Goal: Register for event/course

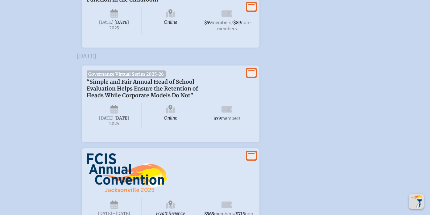
scroll to position [966, 0]
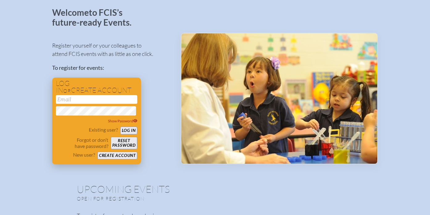
scroll to position [37, 0]
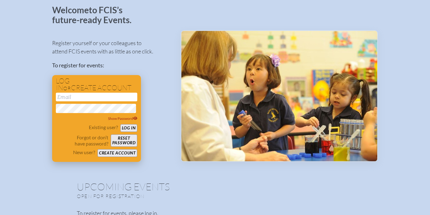
click at [120, 153] on button "Create account" at bounding box center [118, 153] width 40 height 8
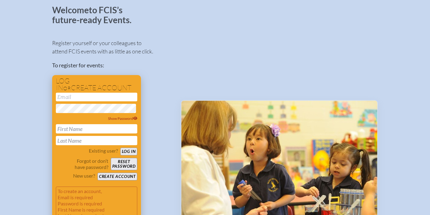
click at [102, 126] on div "Show Password" at bounding box center [97, 119] width 82 height 52
click at [95, 137] on div "Show Password" at bounding box center [97, 119] width 82 height 52
type input "Roxana"
type input "Alchalaby"
click at [75, 95] on input "email" at bounding box center [97, 97] width 82 height 9
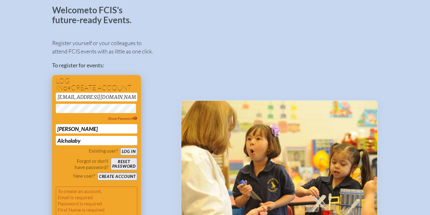
type input "[EMAIL_ADDRESS][DOMAIN_NAME]"
click at [128, 179] on button "Create account" at bounding box center [118, 177] width 40 height 8
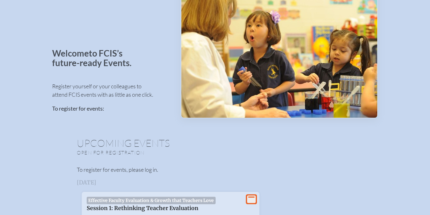
scroll to position [58, 0]
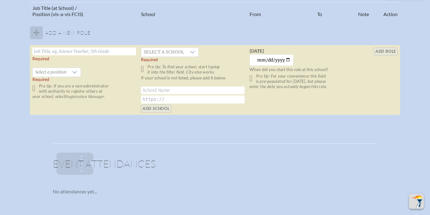
scroll to position [404, 0]
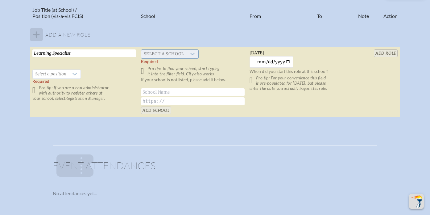
type input "Learning Specialist"
click at [175, 58] on span "Select a school" at bounding box center [163, 54] width 45 height 9
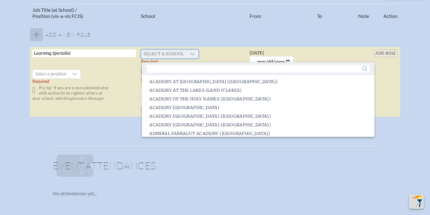
scroll to position [624, 0]
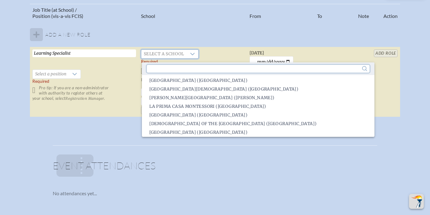
click at [168, 71] on input "text" at bounding box center [258, 69] width 223 height 8
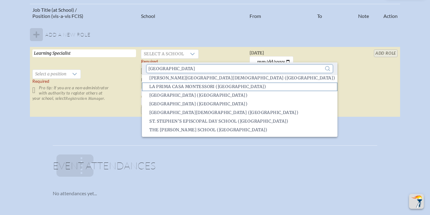
scroll to position [63, 0]
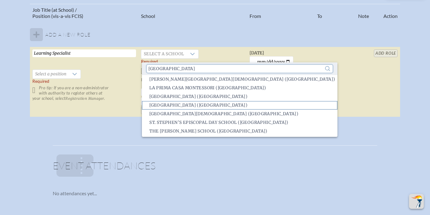
type input "[GEOGRAPHIC_DATA]"
click at [172, 106] on span "[GEOGRAPHIC_DATA] ([GEOGRAPHIC_DATA])" at bounding box center [198, 105] width 98 height 6
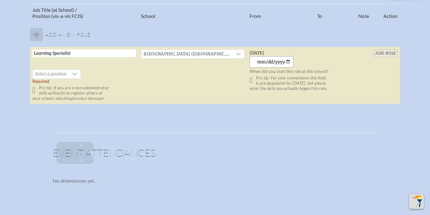
click at [280, 64] on input "[DATE]" at bounding box center [272, 61] width 44 height 11
click at [257, 65] on input "[DATE]" at bounding box center [272, 61] width 44 height 11
type input "[DATE]"
click at [202, 80] on td "[GEOGRAPHIC_DATA] ([GEOGRAPHIC_DATA])" at bounding box center [193, 75] width 109 height 57
click at [73, 77] on icon at bounding box center [74, 74] width 5 height 5
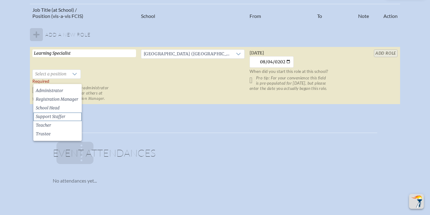
click at [70, 119] on li "Support Staffer" at bounding box center [57, 116] width 48 height 9
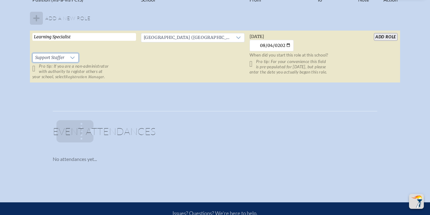
scroll to position [420, 0]
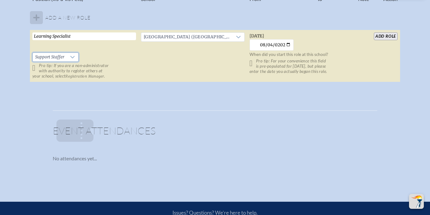
click at [384, 40] on input "add Role" at bounding box center [386, 36] width 24 height 8
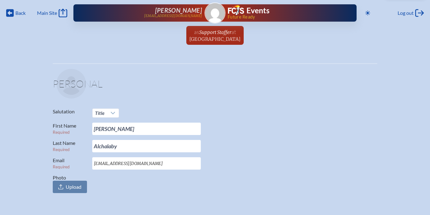
scroll to position [0, 0]
click at [55, 13] on span "Main Site" at bounding box center [47, 13] width 20 height 6
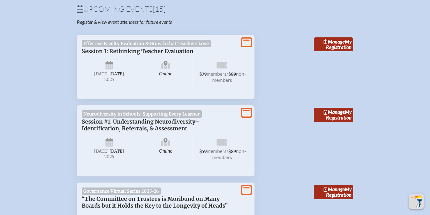
scroll to position [216, 0]
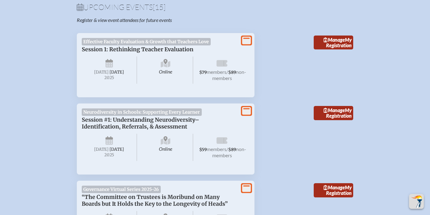
click at [249, 39] on icon "View More" at bounding box center [246, 40] width 9 height 9
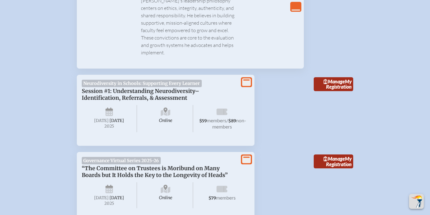
scroll to position [792, 0]
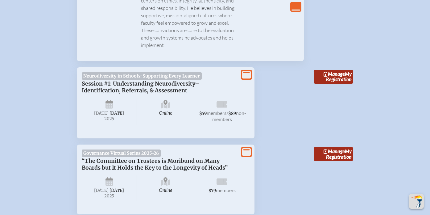
click at [244, 71] on icon at bounding box center [246, 75] width 9 height 8
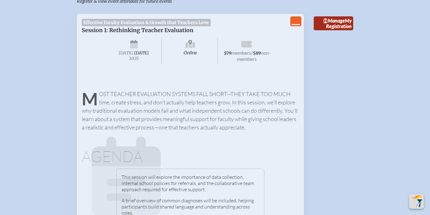
scroll to position [223, 0]
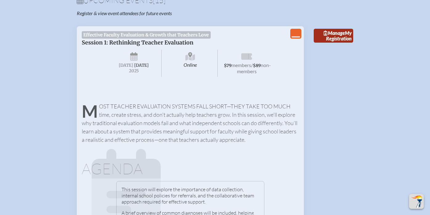
click at [295, 34] on icon "View Less" at bounding box center [296, 33] width 9 height 9
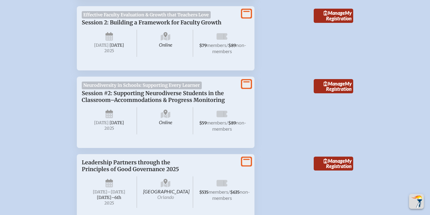
scroll to position [777, 0]
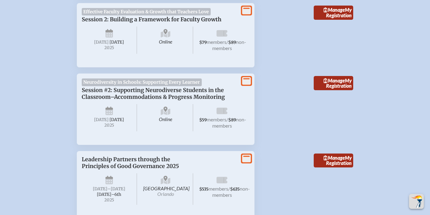
click at [249, 85] on icon at bounding box center [246, 81] width 9 height 8
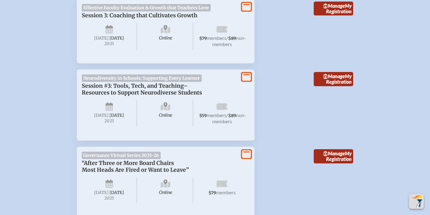
scroll to position [1290, 0]
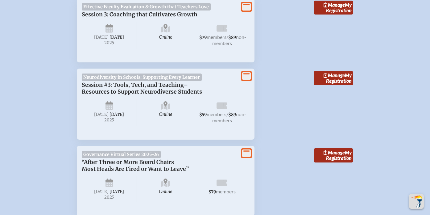
click at [242, 81] on div "View More" at bounding box center [246, 76] width 11 height 10
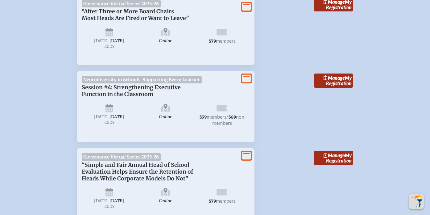
scroll to position [1721, 0]
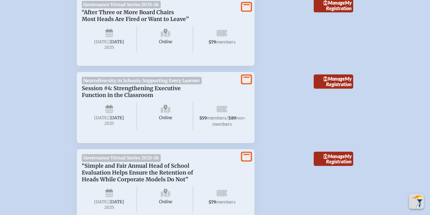
click at [246, 83] on icon at bounding box center [246, 80] width 9 height 8
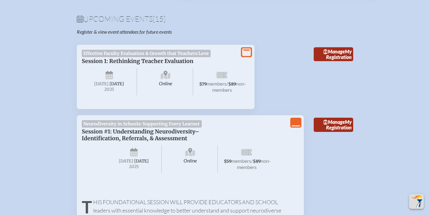
scroll to position [206, 0]
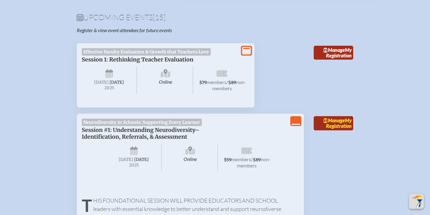
click at [329, 123] on span "Manage" at bounding box center [334, 120] width 21 height 6
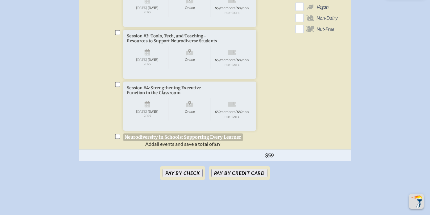
scroll to position [352, 0]
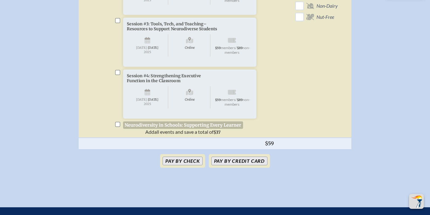
click at [119, 127] on input "checkbox" at bounding box center [117, 124] width 5 height 5
checkbox input "true"
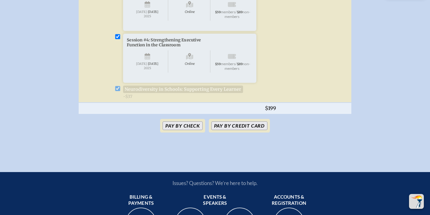
scroll to position [389, 0]
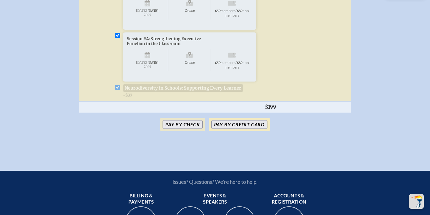
click at [220, 129] on button "Pay by Credit Card" at bounding box center [239, 124] width 56 height 9
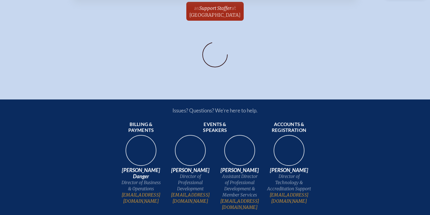
scroll to position [25, 0]
